Goal: Browse casually

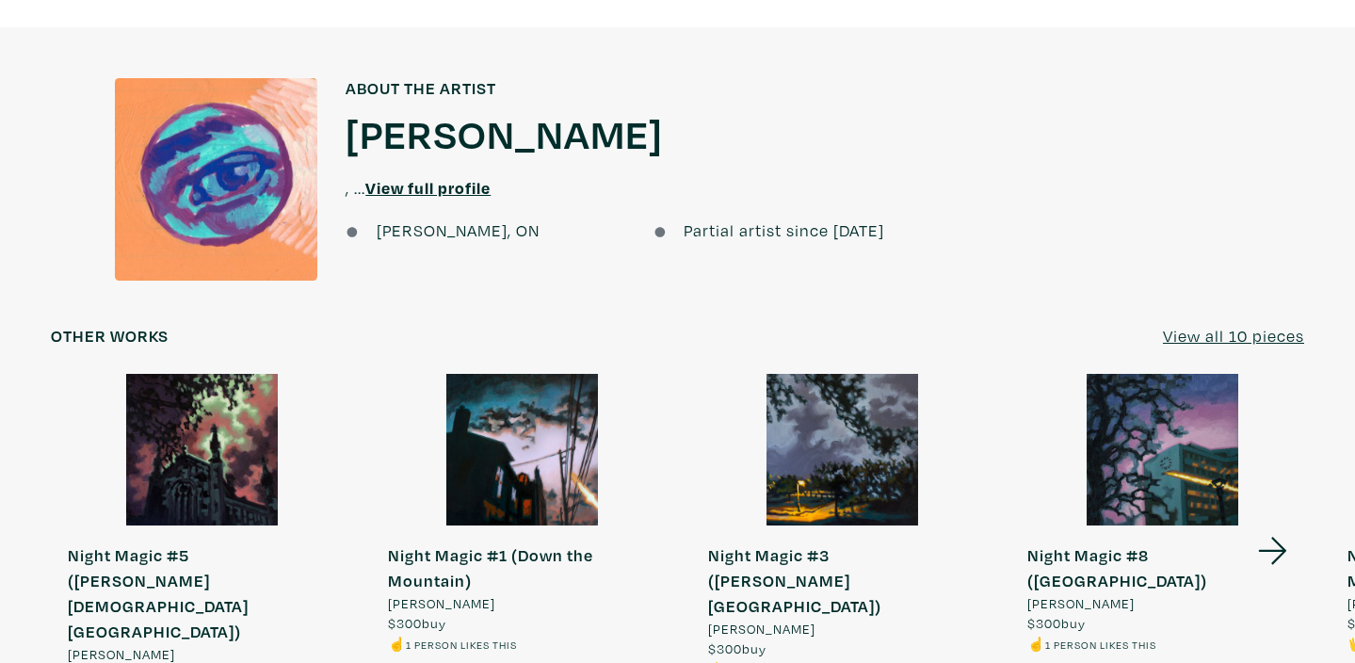
scroll to position [1930, 0]
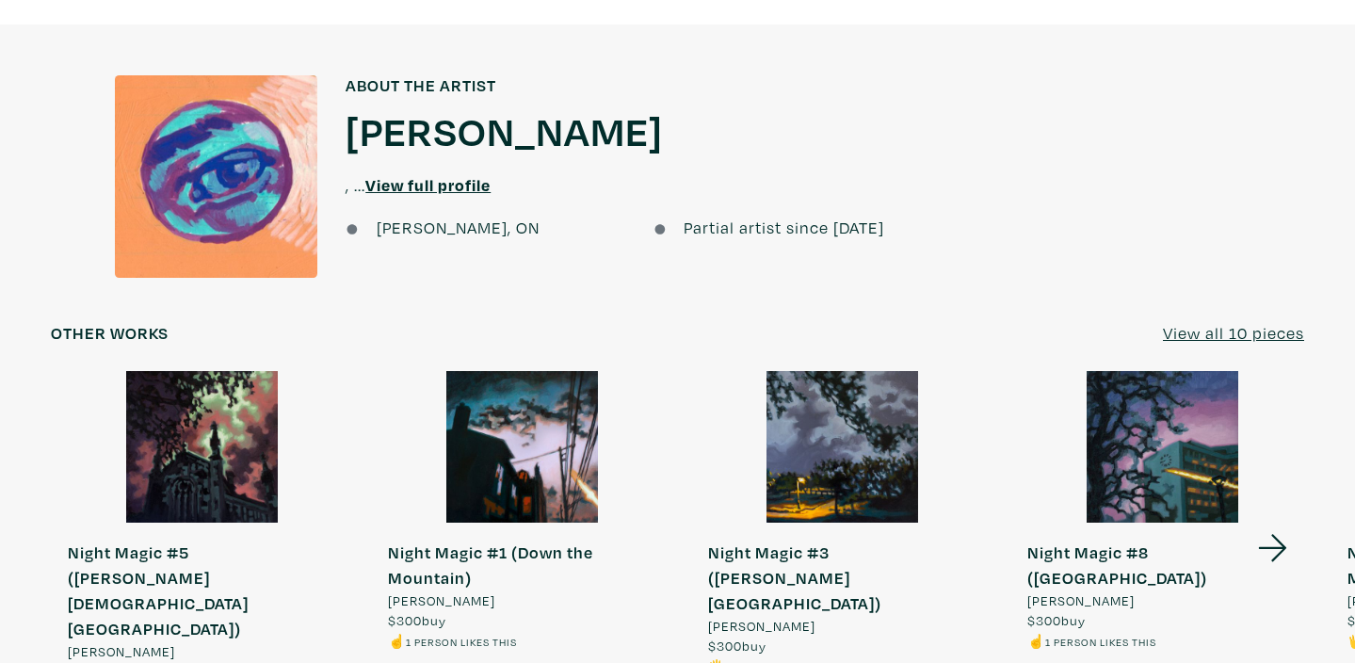
click at [1239, 322] on u "View all 10 pieces" at bounding box center [1233, 333] width 141 height 22
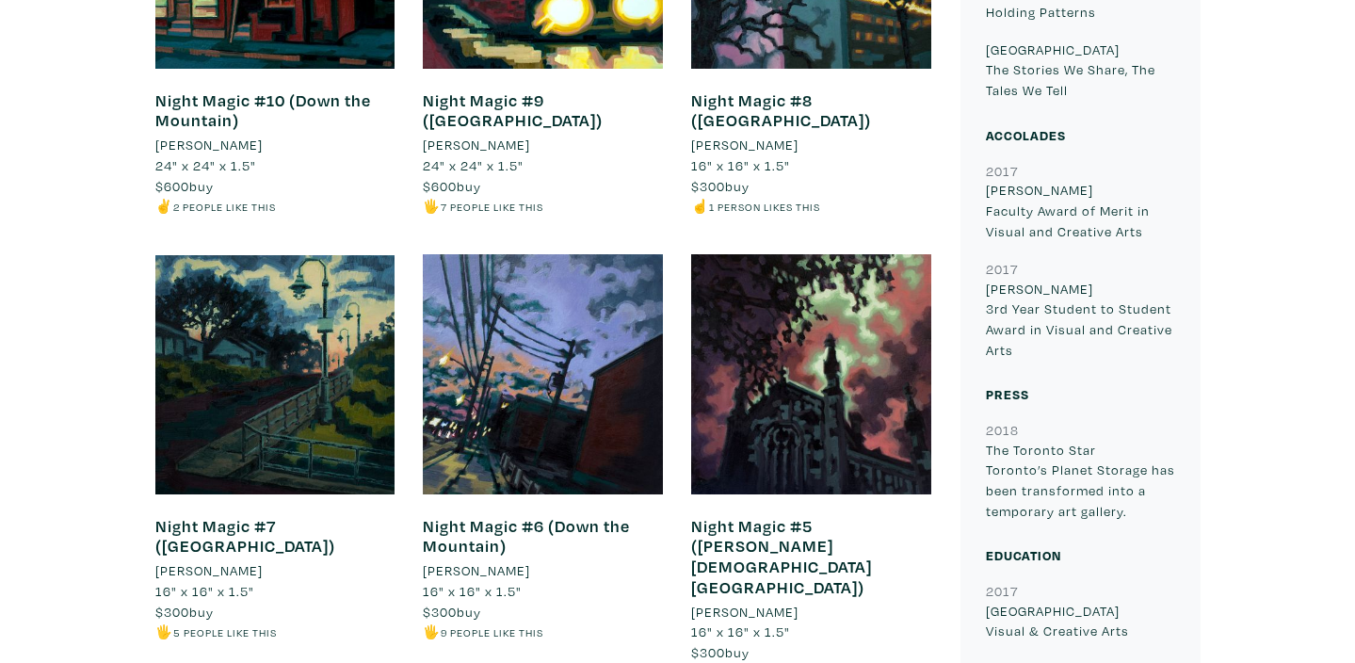
scroll to position [915, 0]
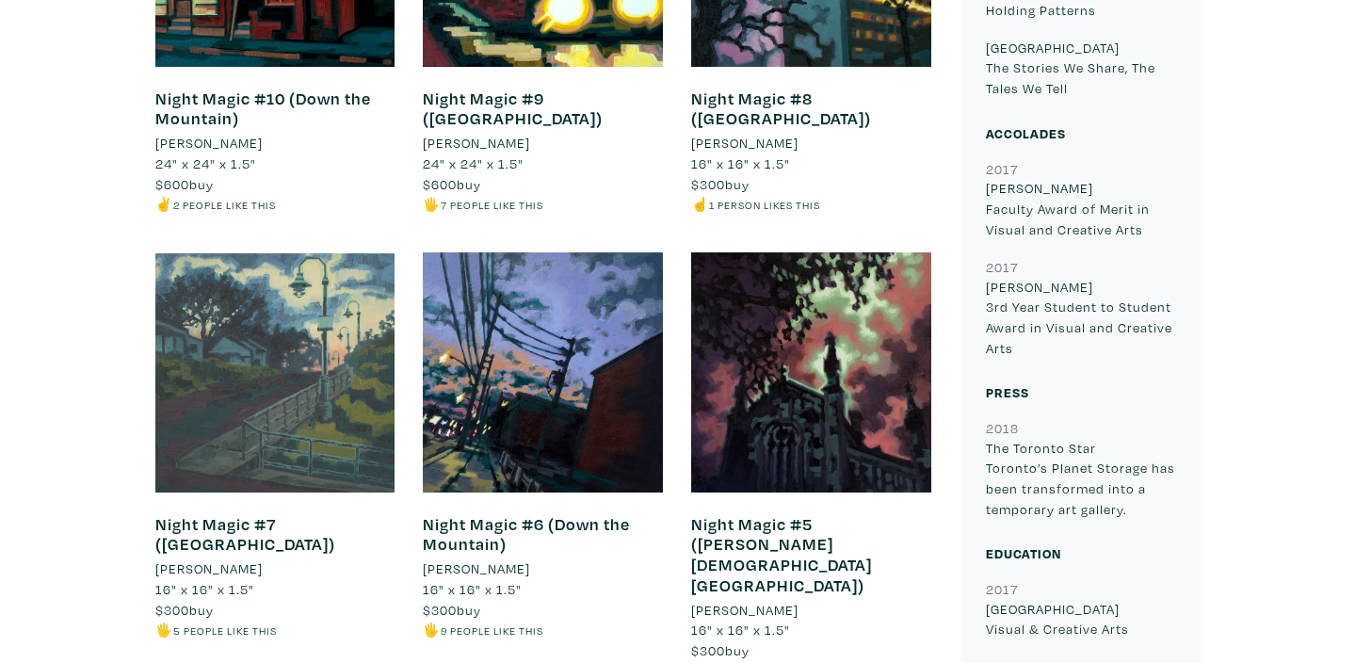
click at [231, 388] on div at bounding box center [275, 372] width 240 height 240
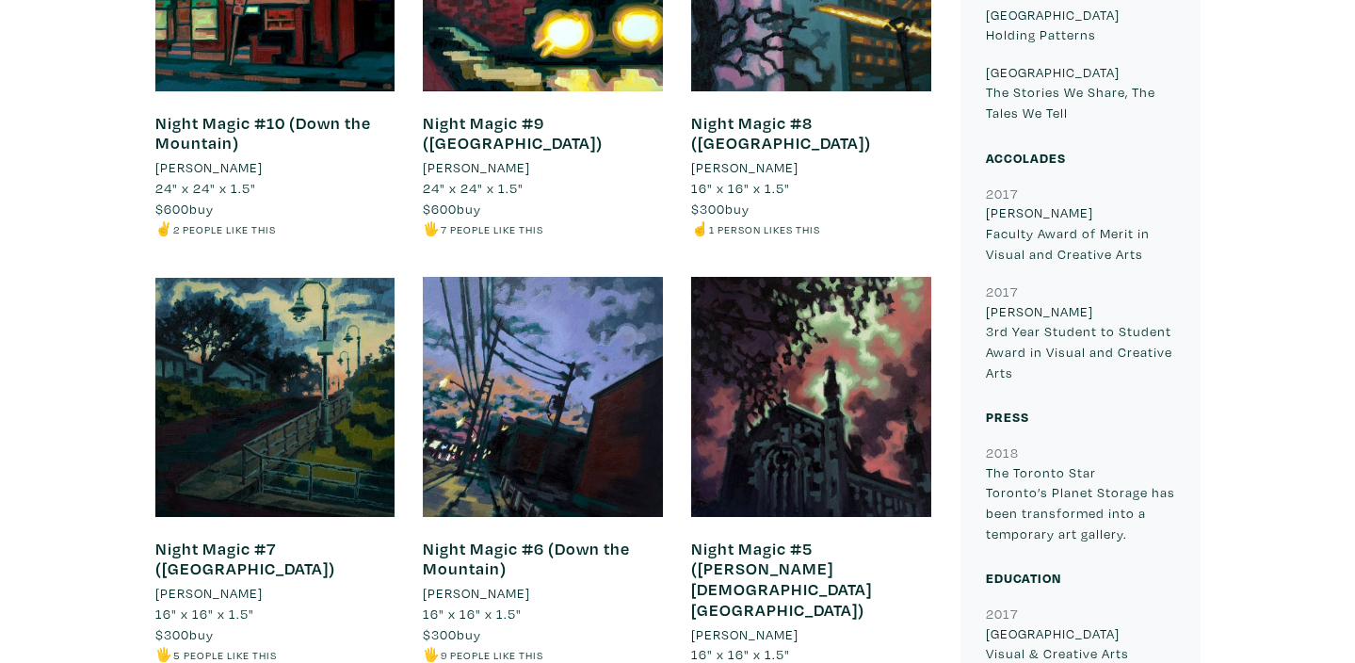
scroll to position [893, 0]
